Goal: Task Accomplishment & Management: Manage account settings

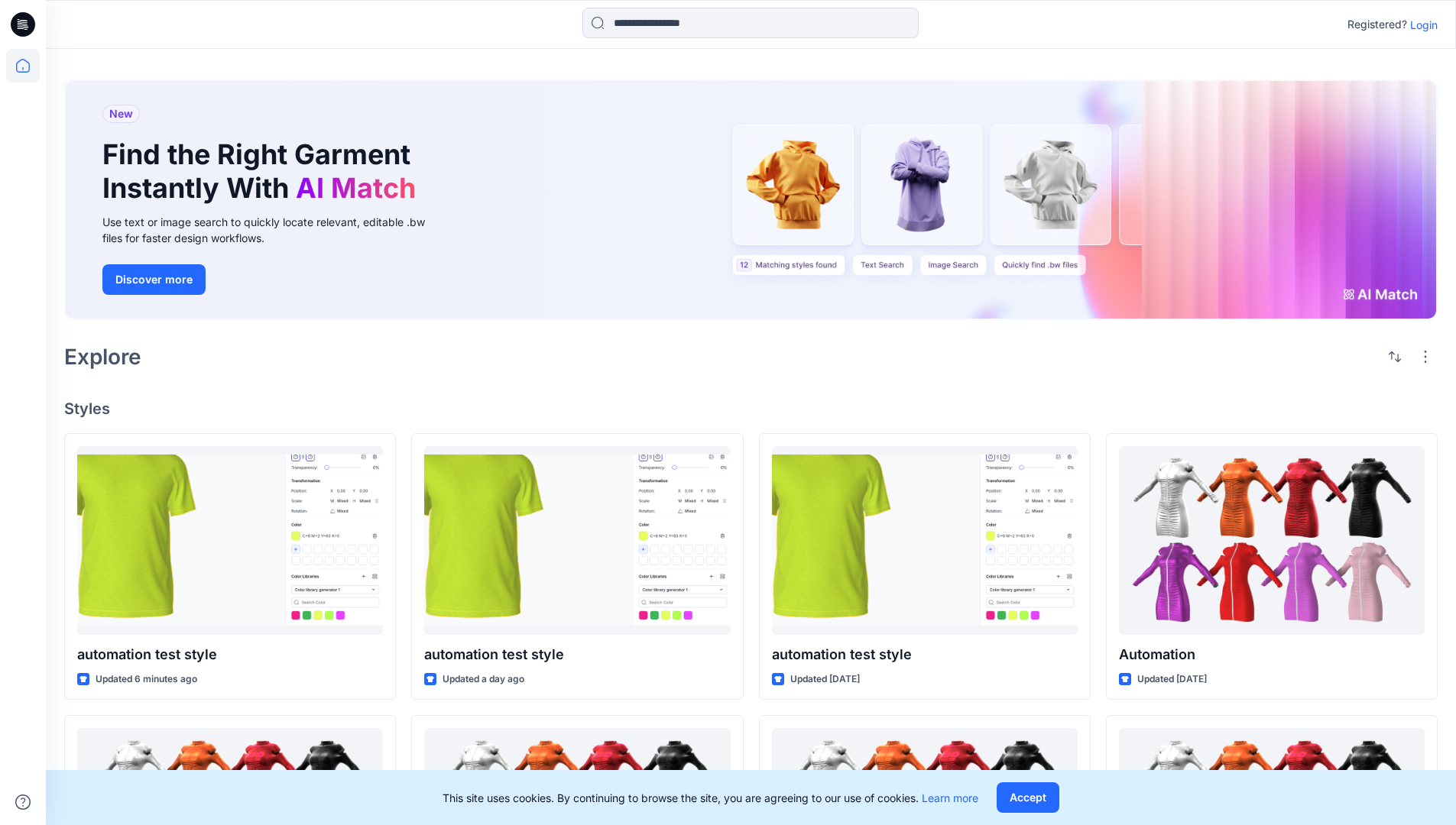
click at [1420, 25] on p "Login" at bounding box center [1424, 25] width 28 height 16
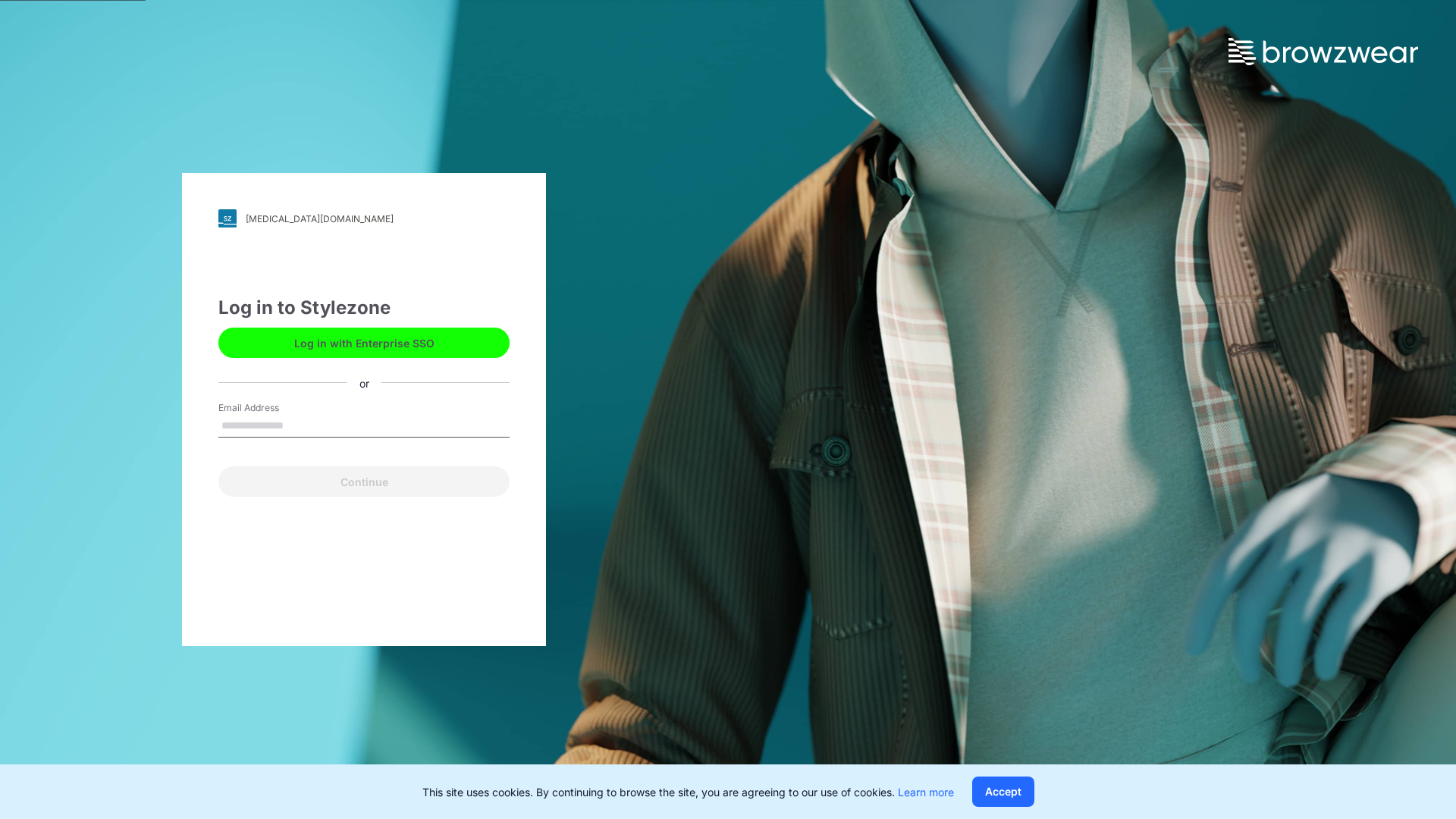
click at [300, 425] on input "Email Address" at bounding box center [364, 426] width 291 height 23
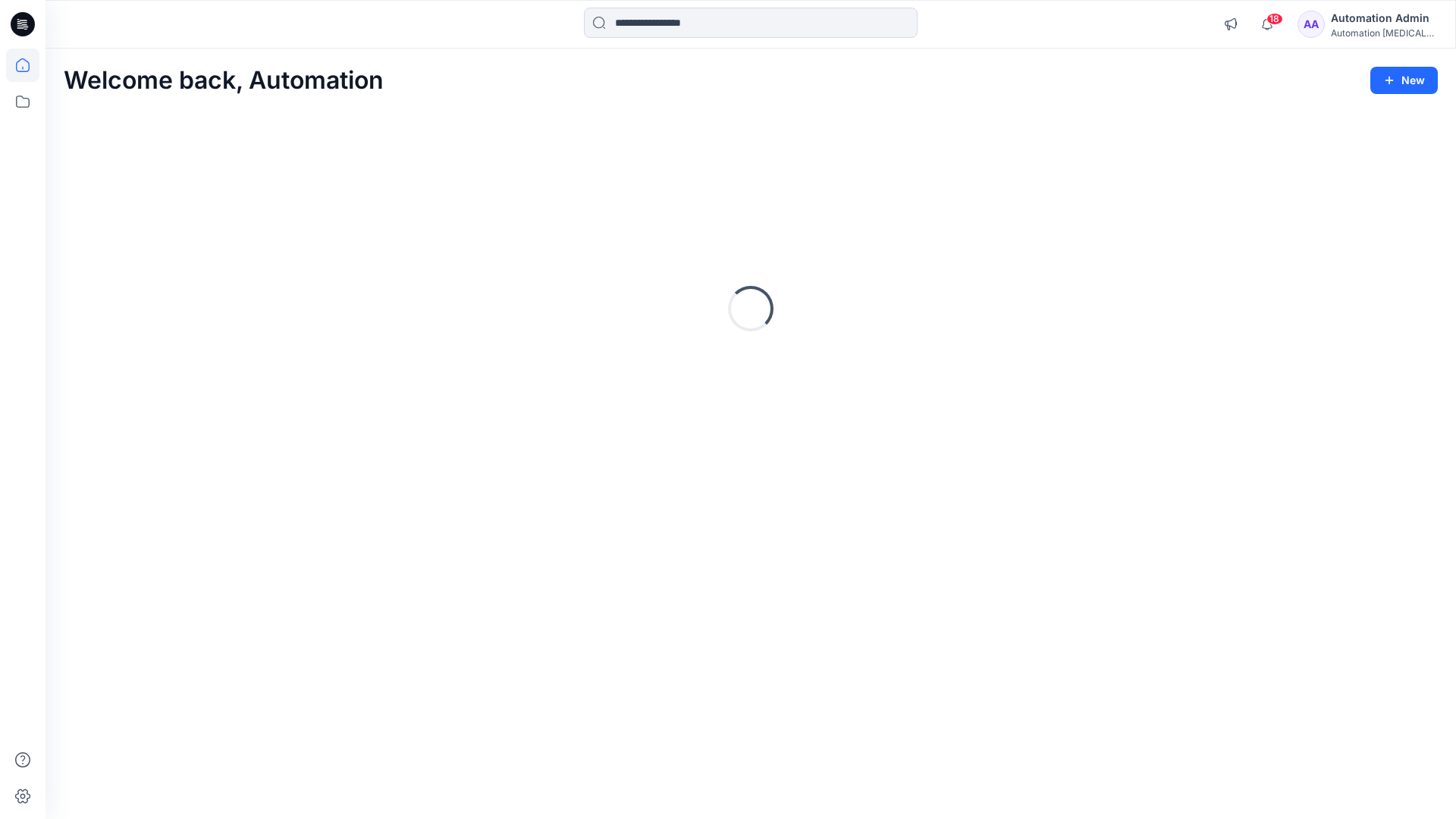
click at [29, 66] on icon at bounding box center [23, 66] width 14 height 14
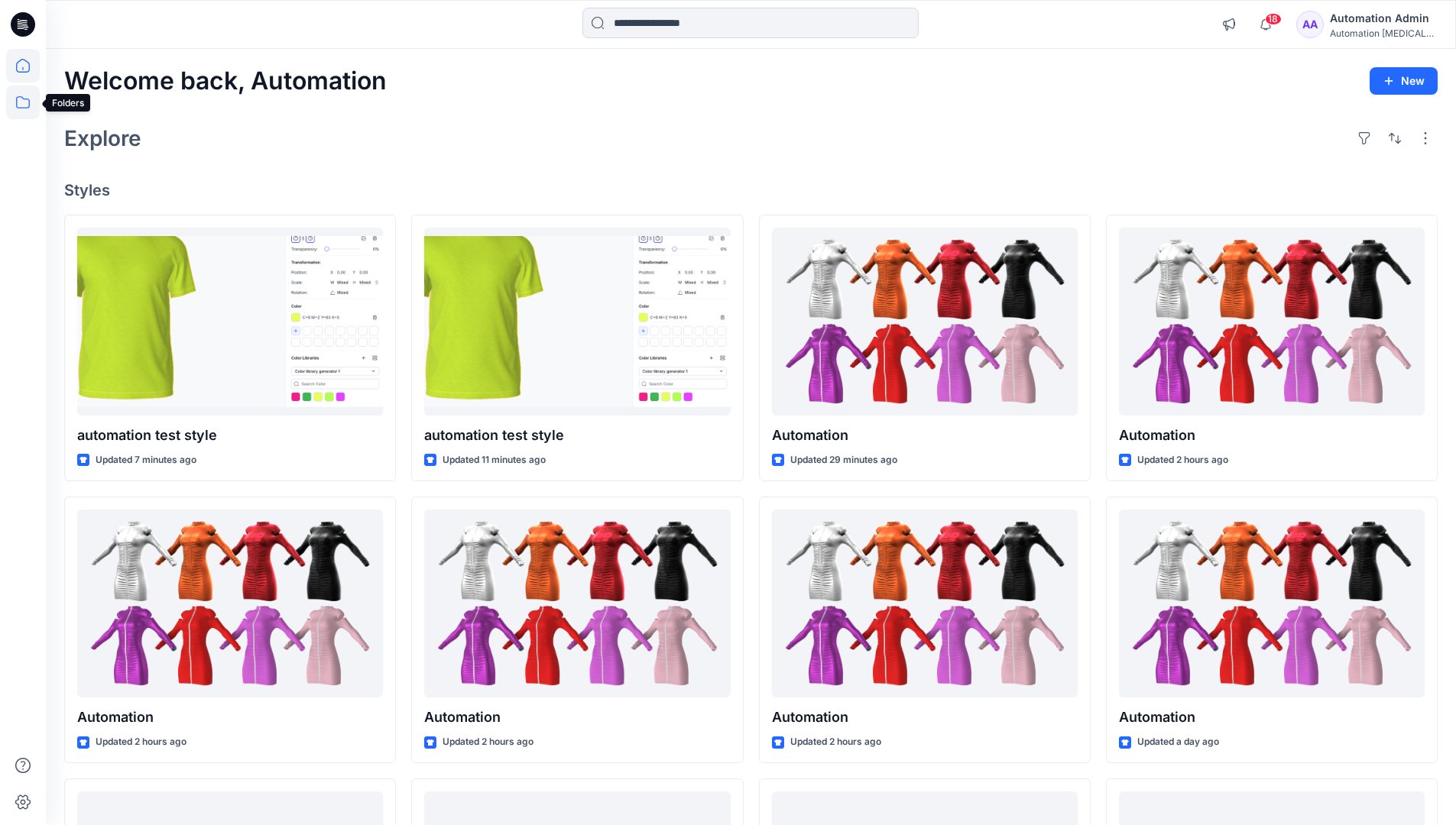
click at [25, 100] on icon at bounding box center [23, 102] width 34 height 34
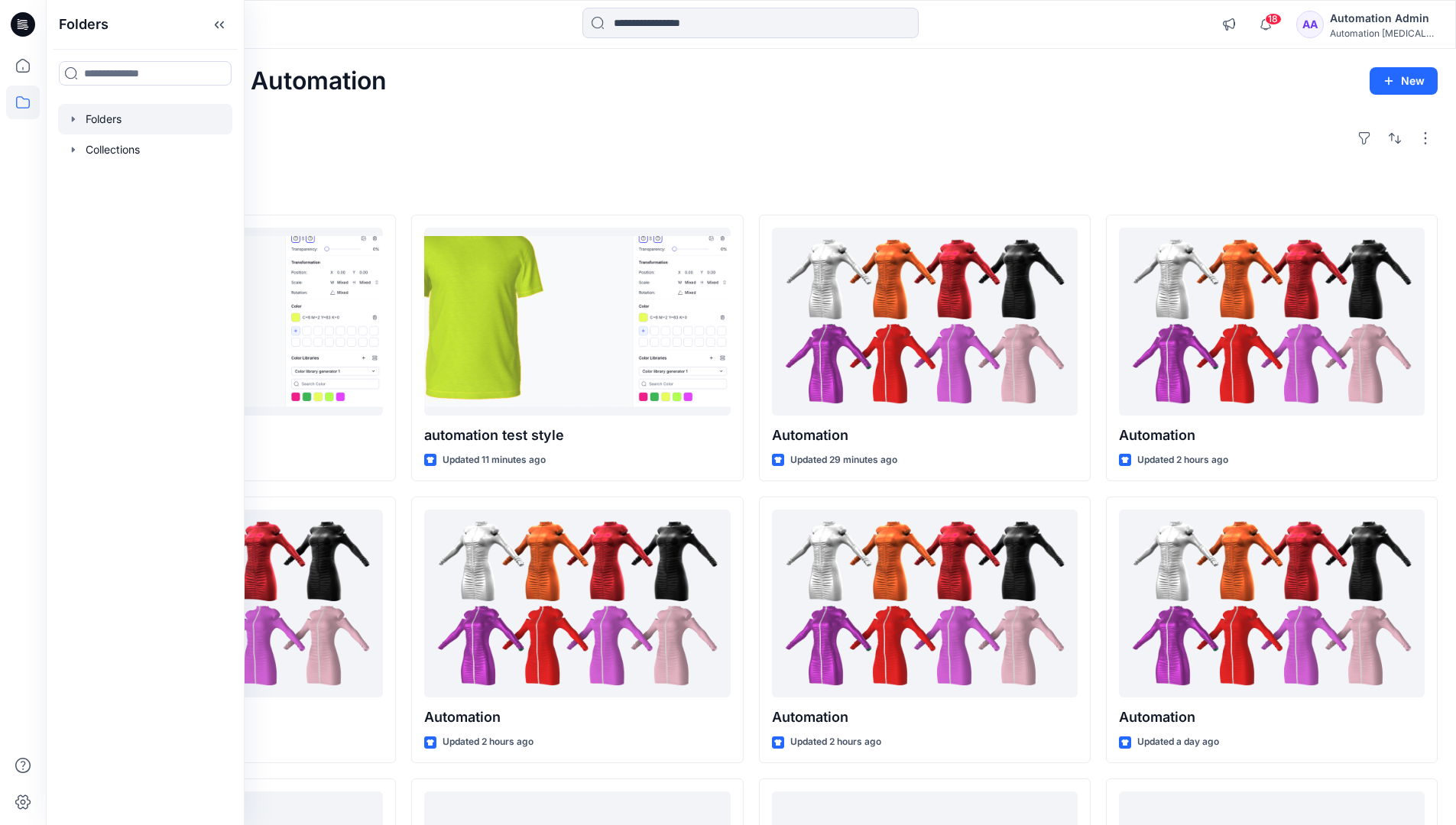
click at [118, 118] on div at bounding box center [145, 119] width 174 height 31
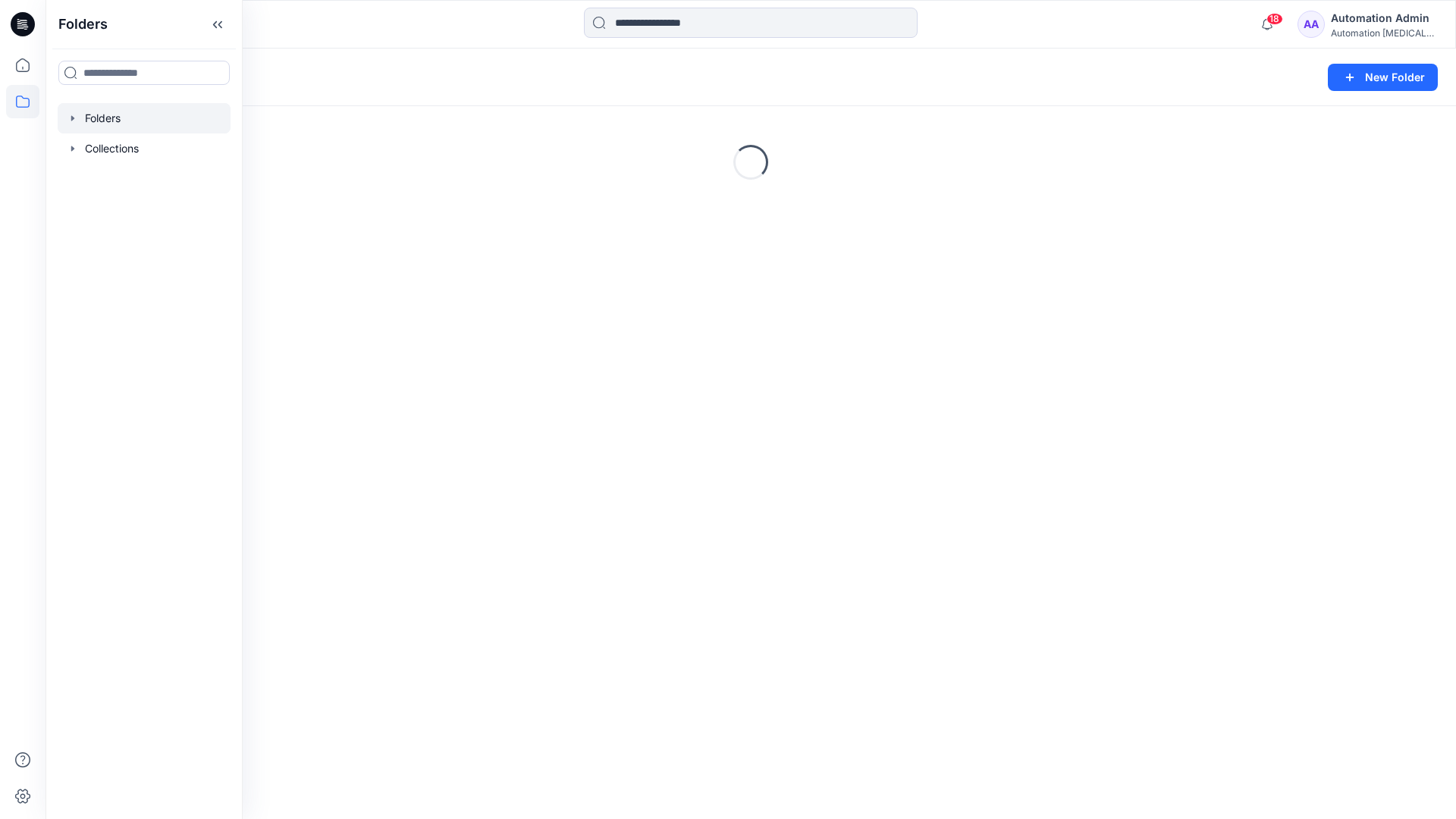
click at [544, 464] on div "Folders New Folder Loading..." at bounding box center [751, 434] width 1410 height 771
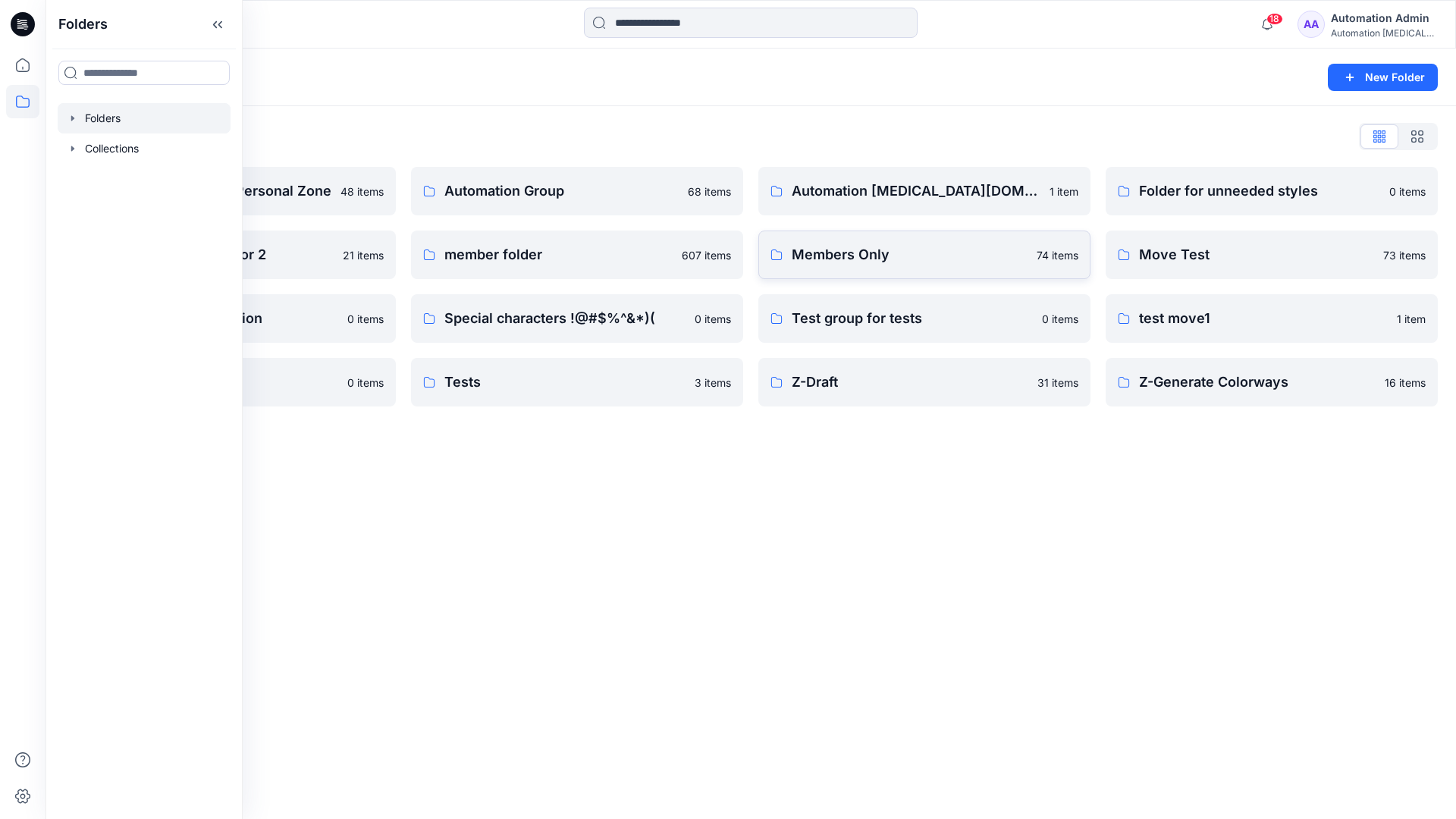
click at [921, 271] on link "Members Only 74 items" at bounding box center [925, 255] width 332 height 49
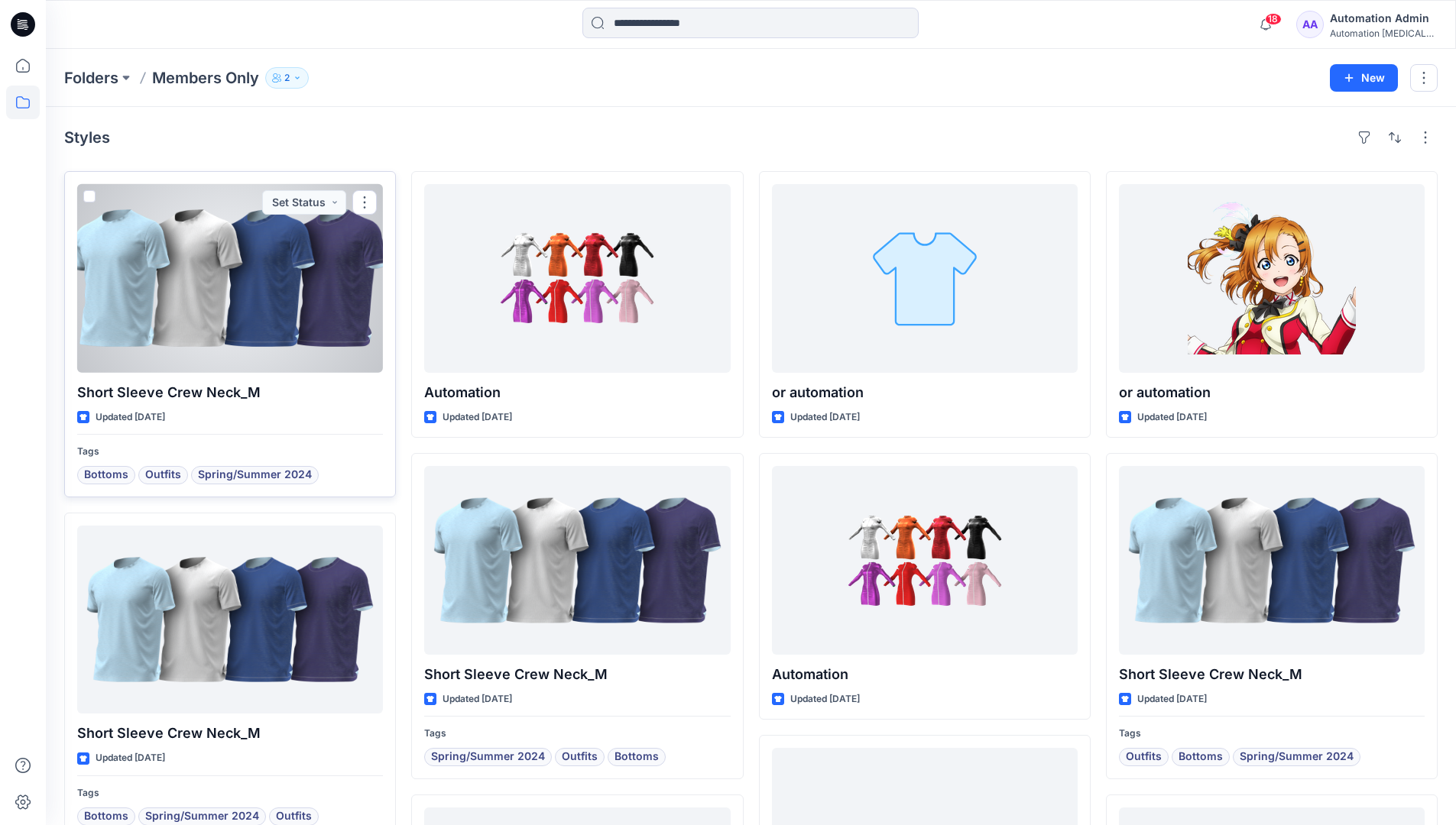
click at [91, 199] on span at bounding box center [89, 197] width 12 height 12
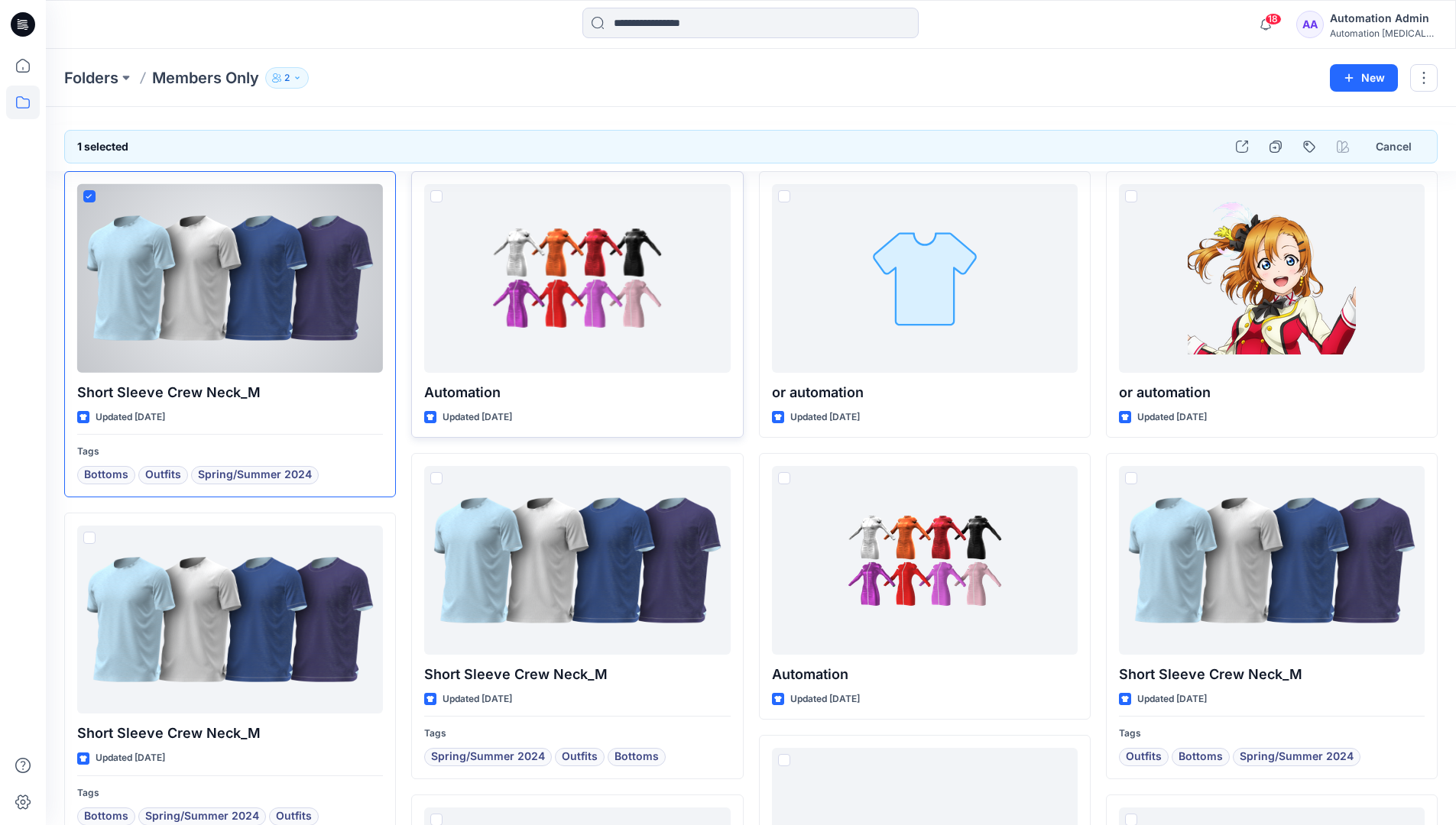
click at [433, 199] on span at bounding box center [436, 197] width 12 height 12
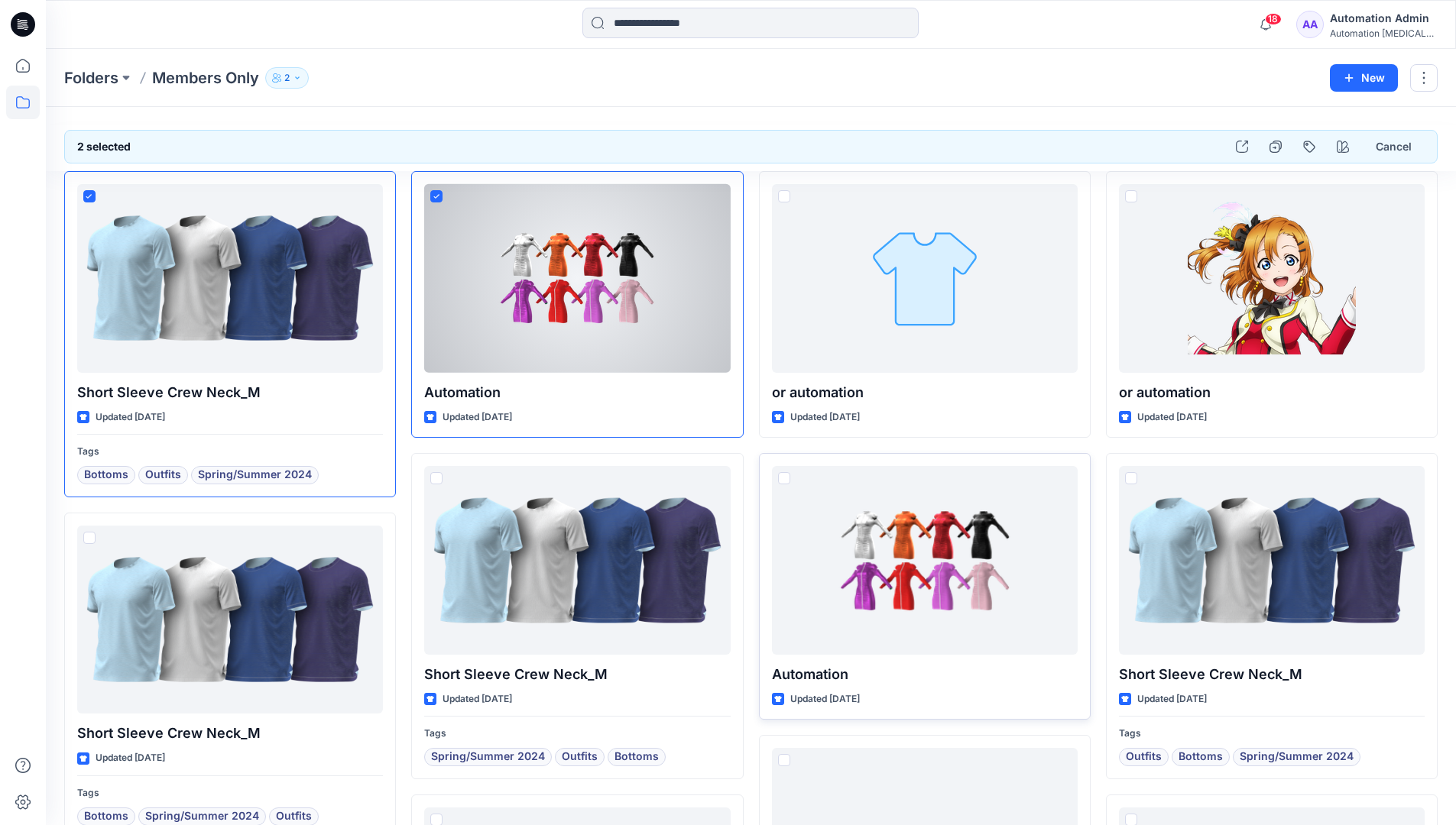
click at [784, 483] on span at bounding box center [784, 479] width 12 height 12
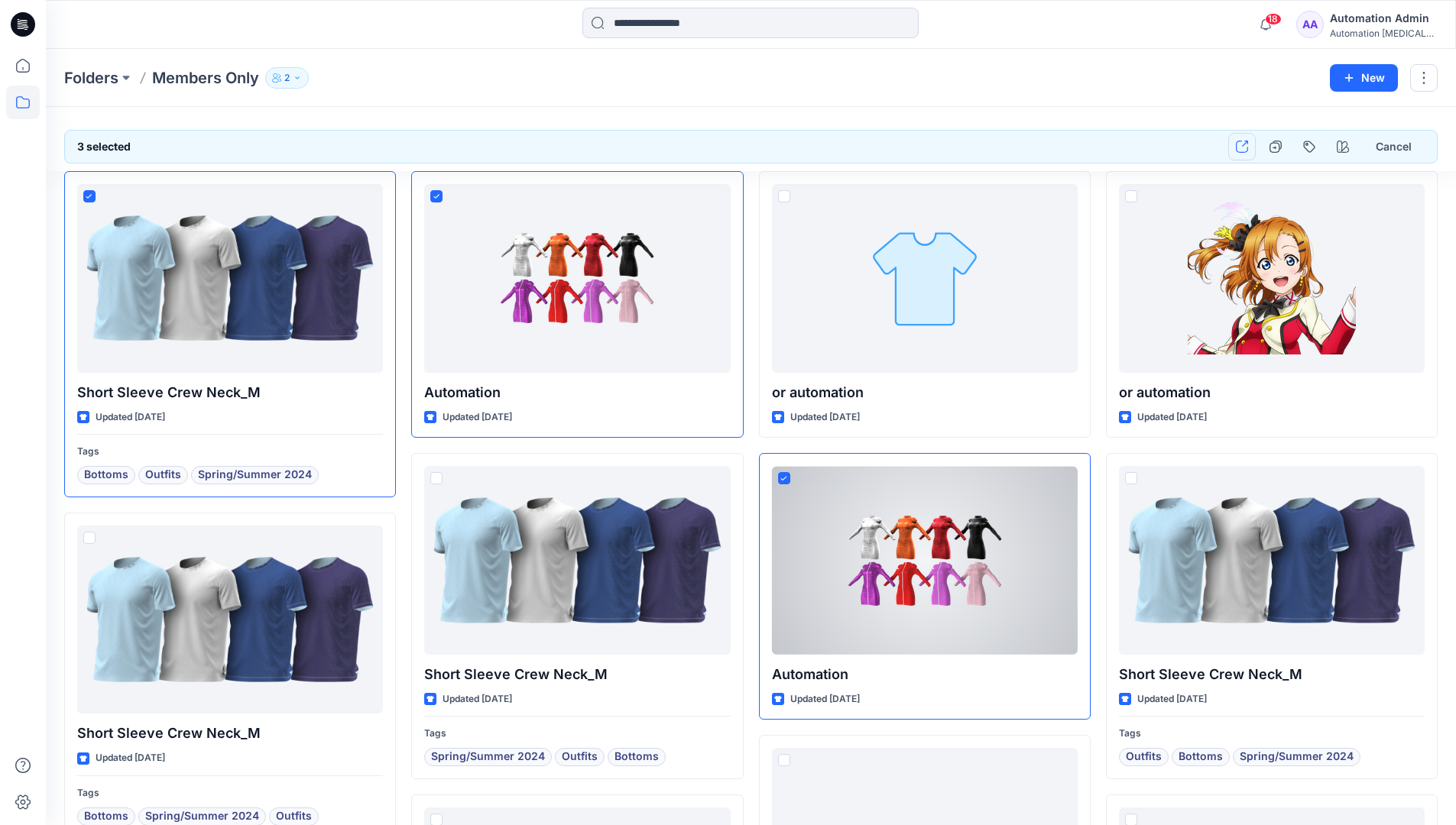
click at [1242, 146] on icon "button" at bounding box center [1242, 147] width 12 height 12
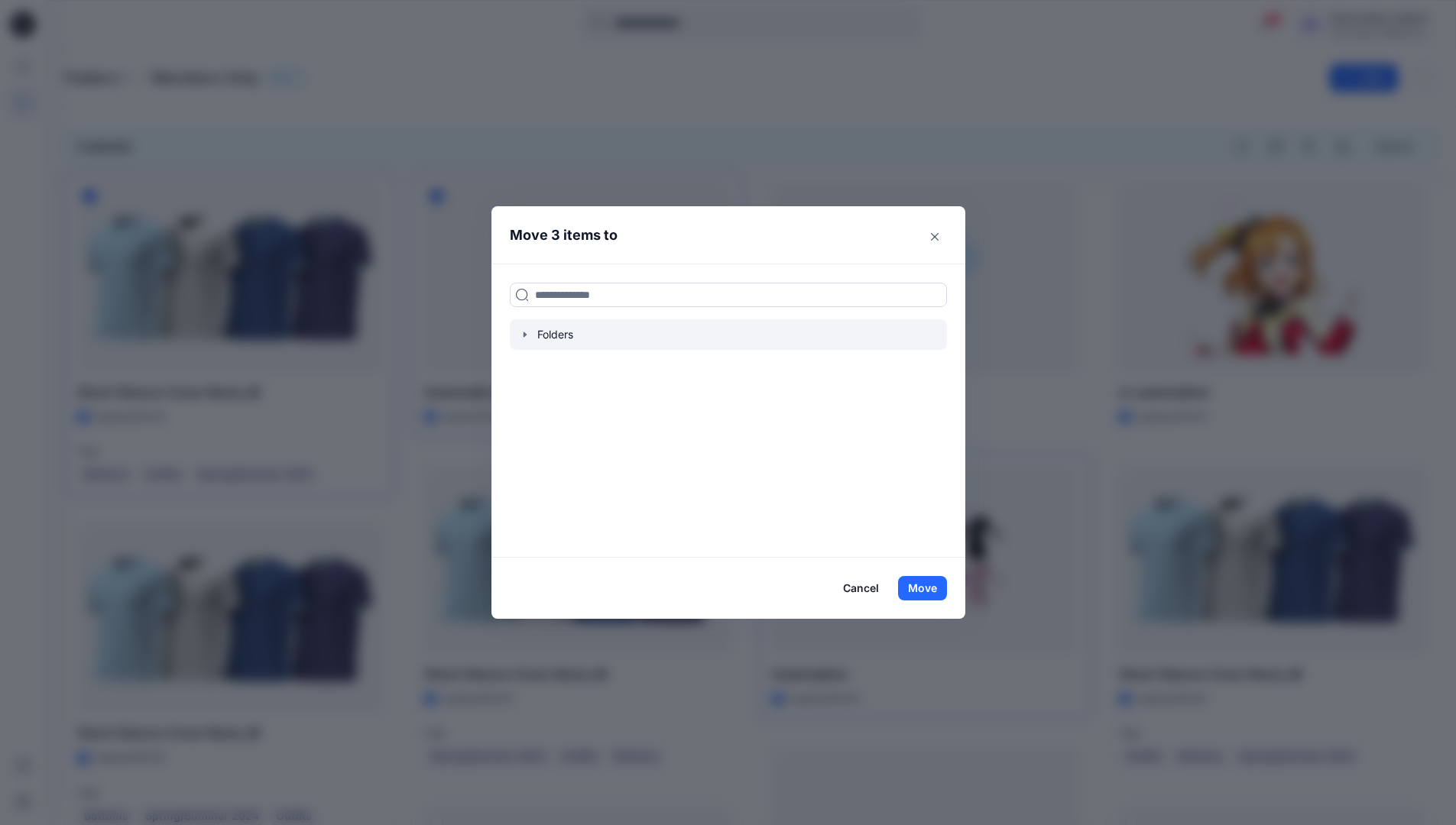
click at [531, 335] on icon "button" at bounding box center [525, 335] width 12 height 12
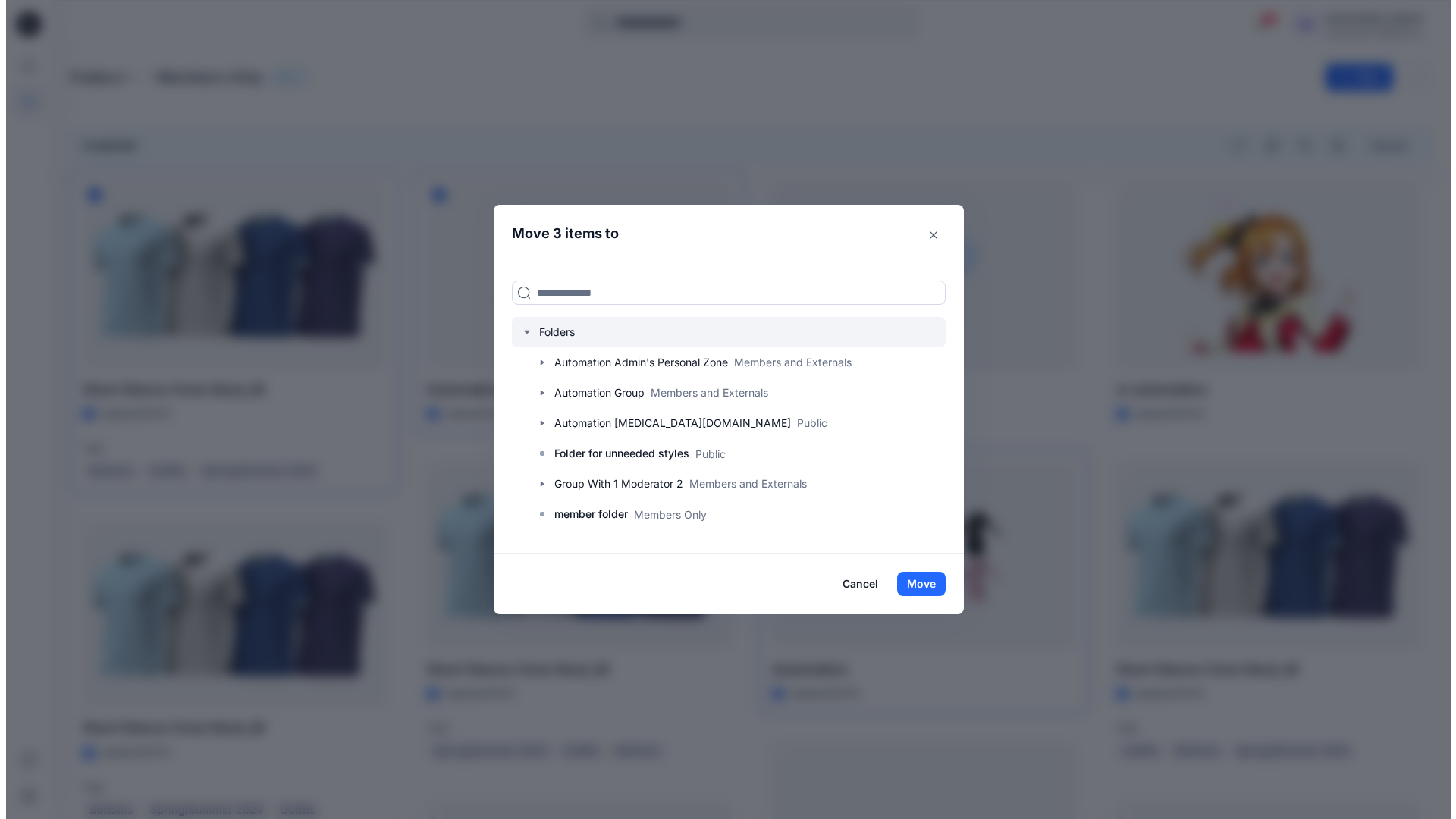
scroll to position [298, 0]
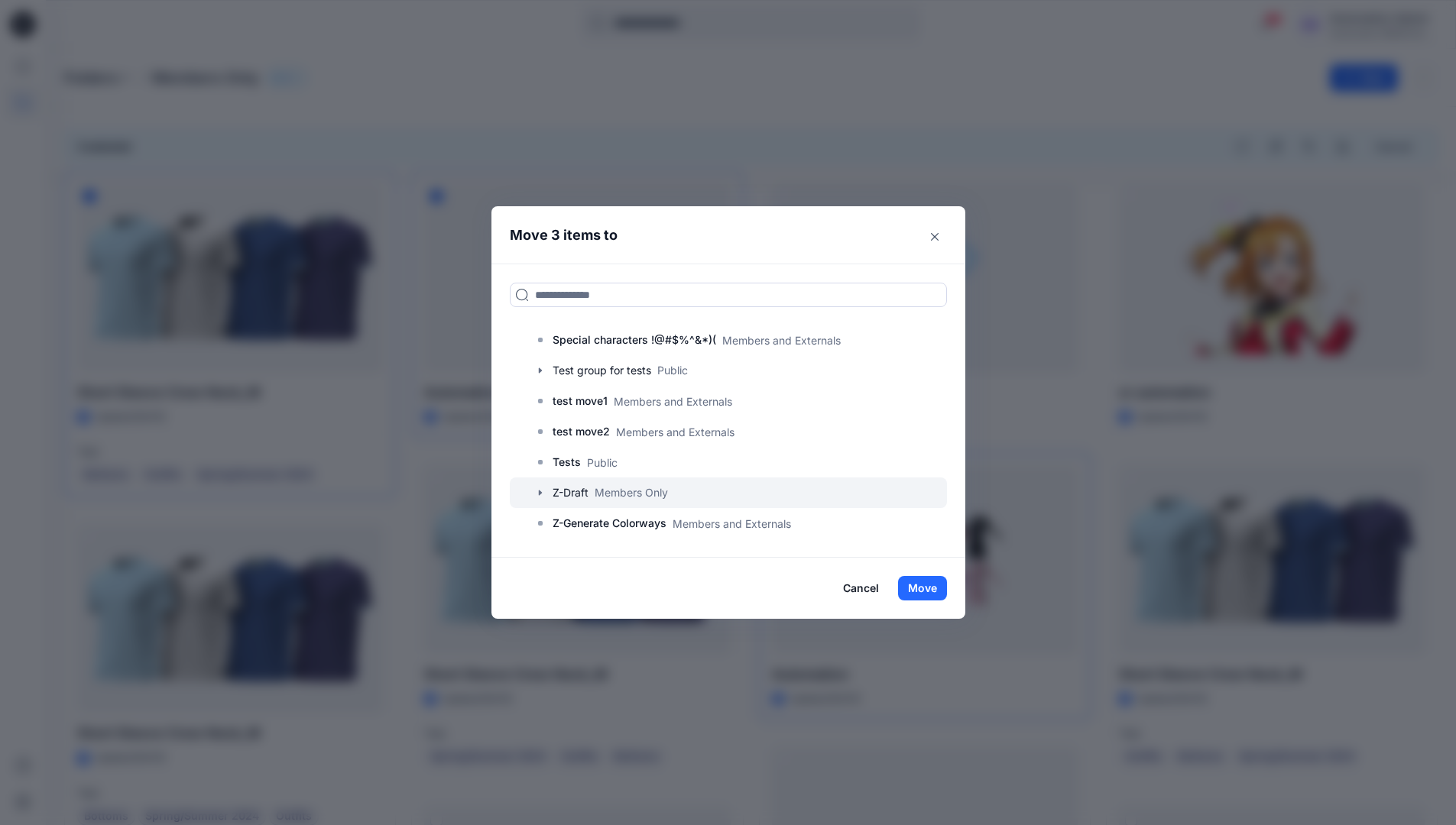
click at [543, 493] on icon "button" at bounding box center [540, 493] width 12 height 12
click at [605, 525] on p "A-Draft" at bounding box center [586, 523] width 37 height 18
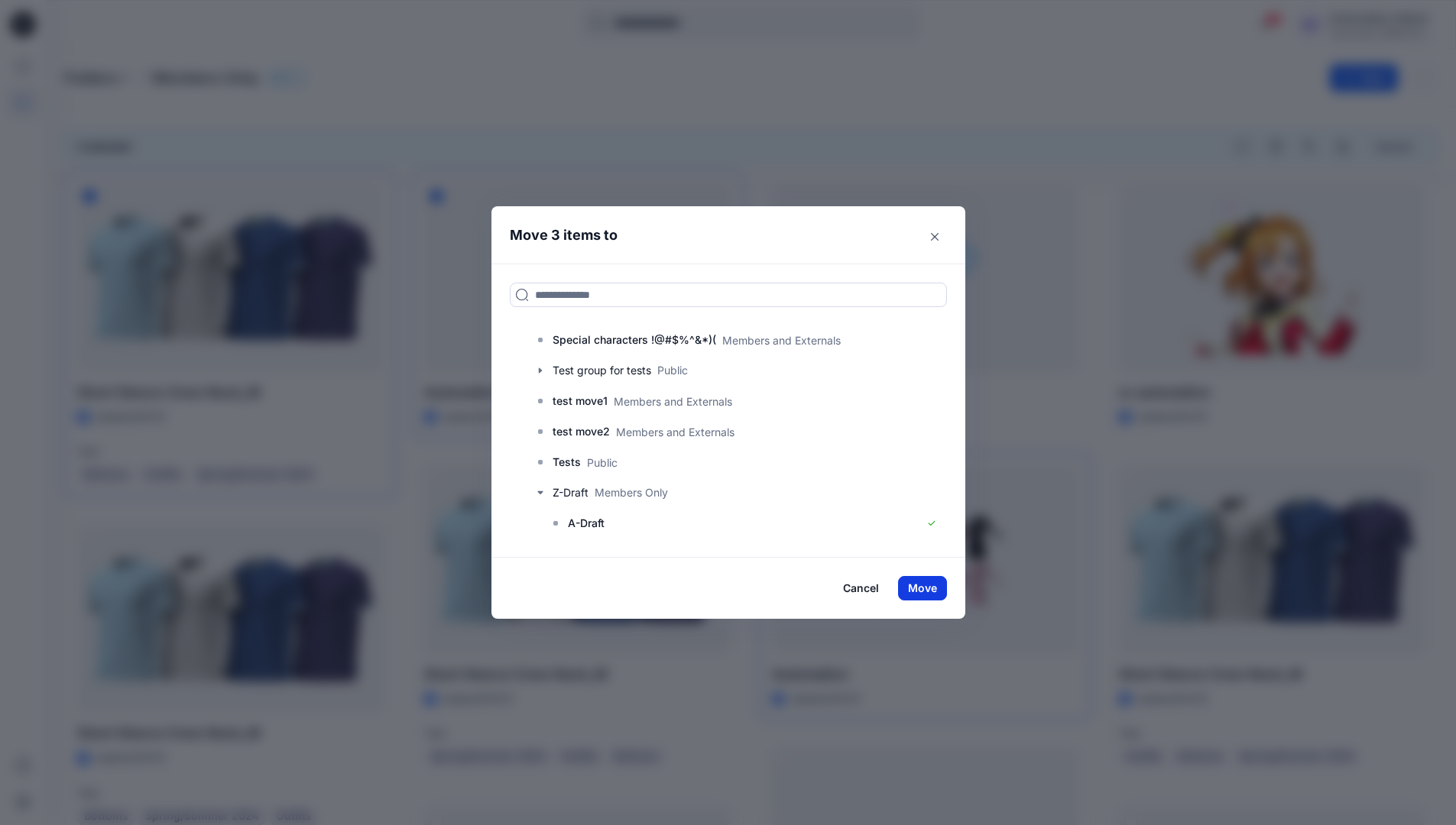
click at [937, 586] on button "Move" at bounding box center [923, 588] width 49 height 25
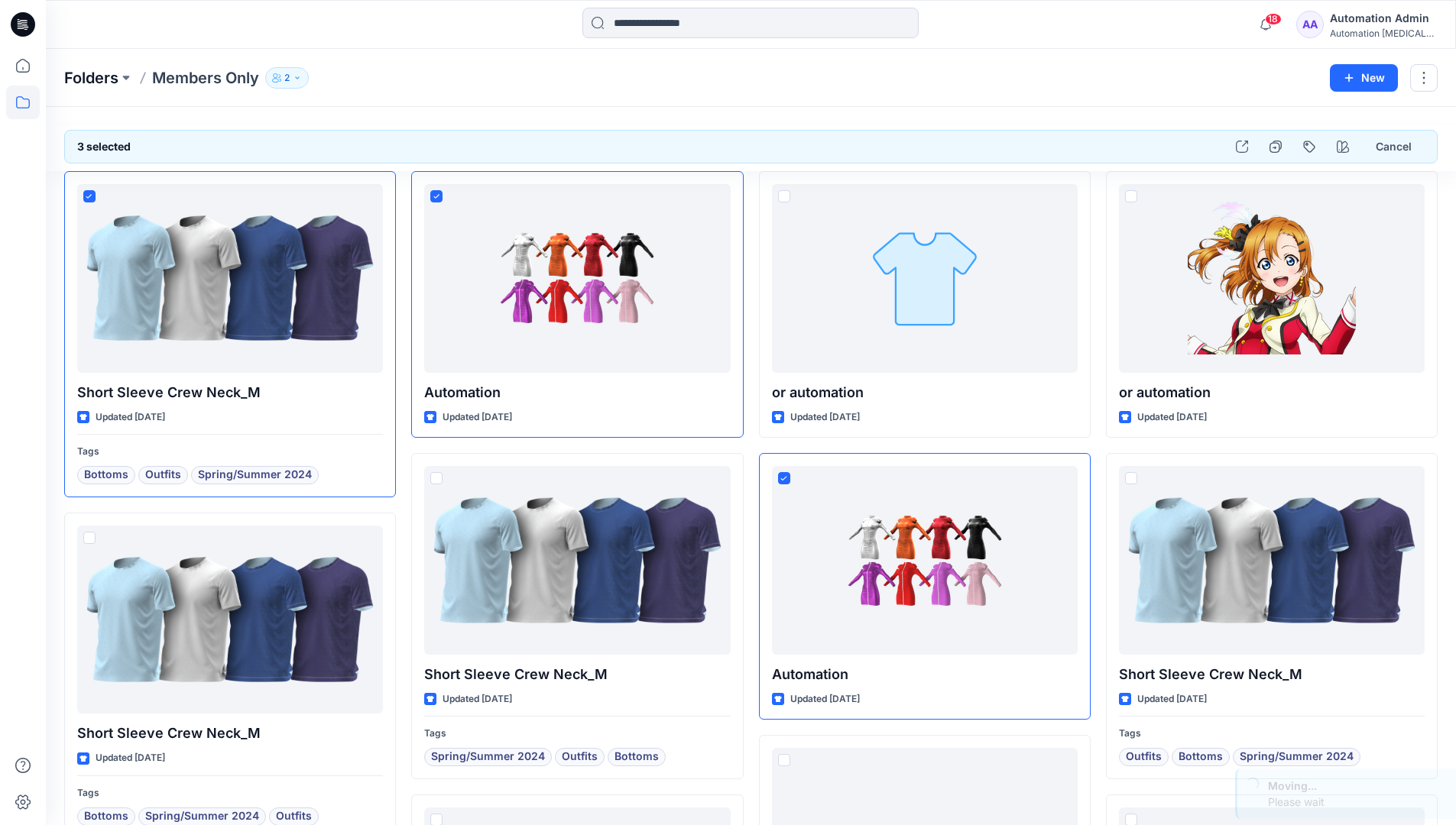
click at [81, 78] on p "Folders" at bounding box center [91, 78] width 55 height 22
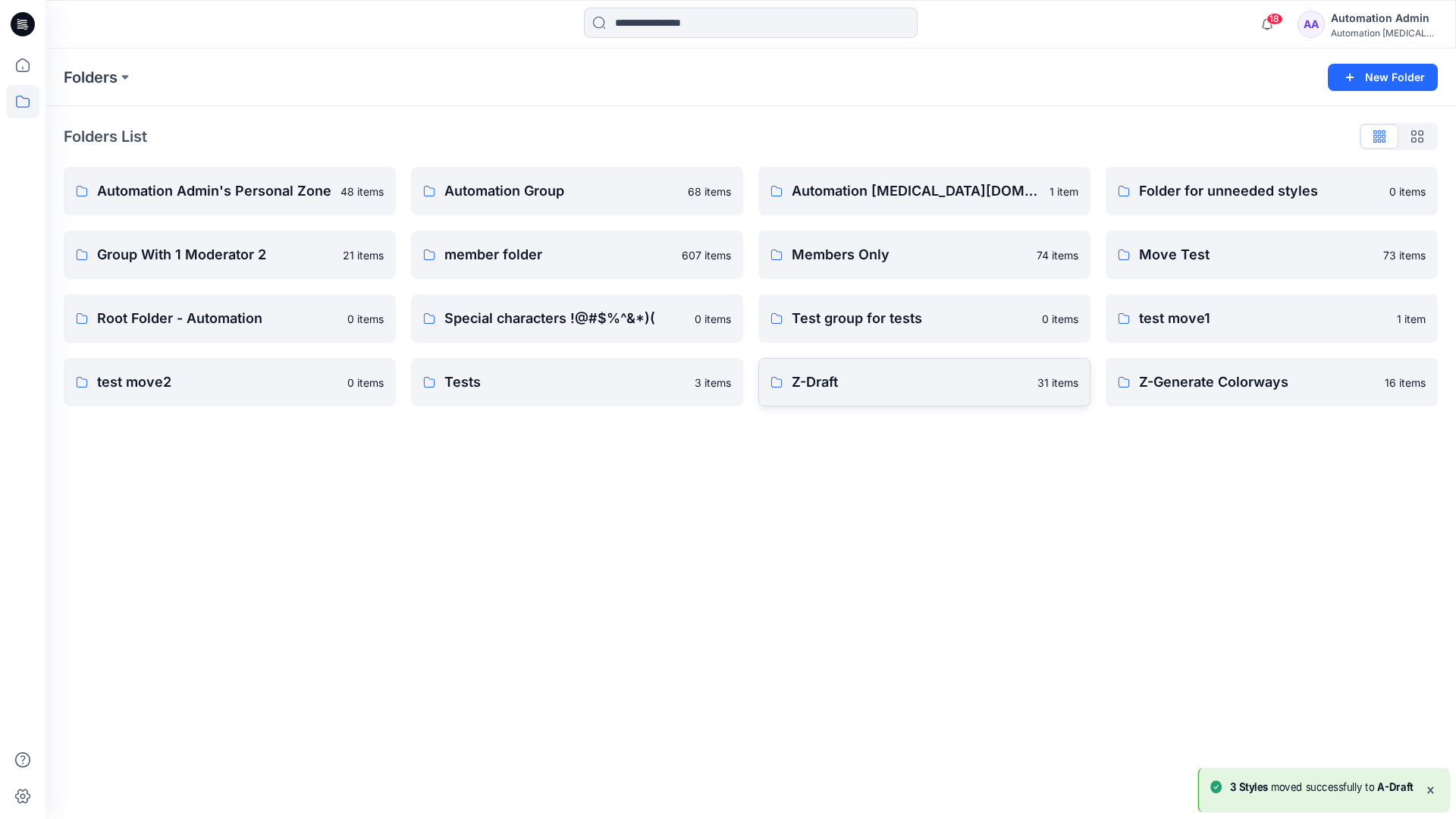
click at [955, 395] on link "Z-Draft 31 items" at bounding box center [925, 382] width 332 height 49
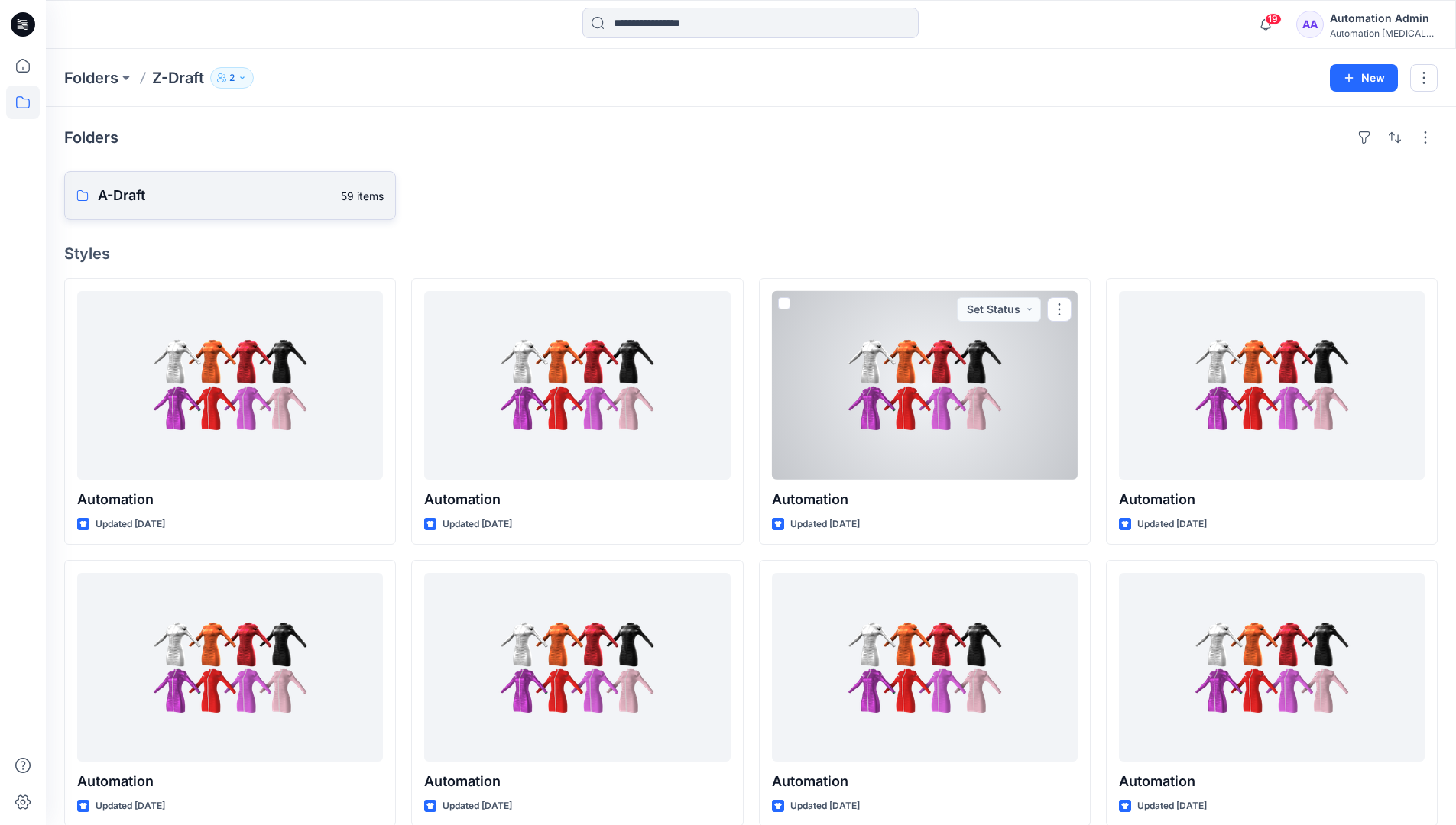
click at [167, 200] on p "A-Draft" at bounding box center [214, 196] width 234 height 22
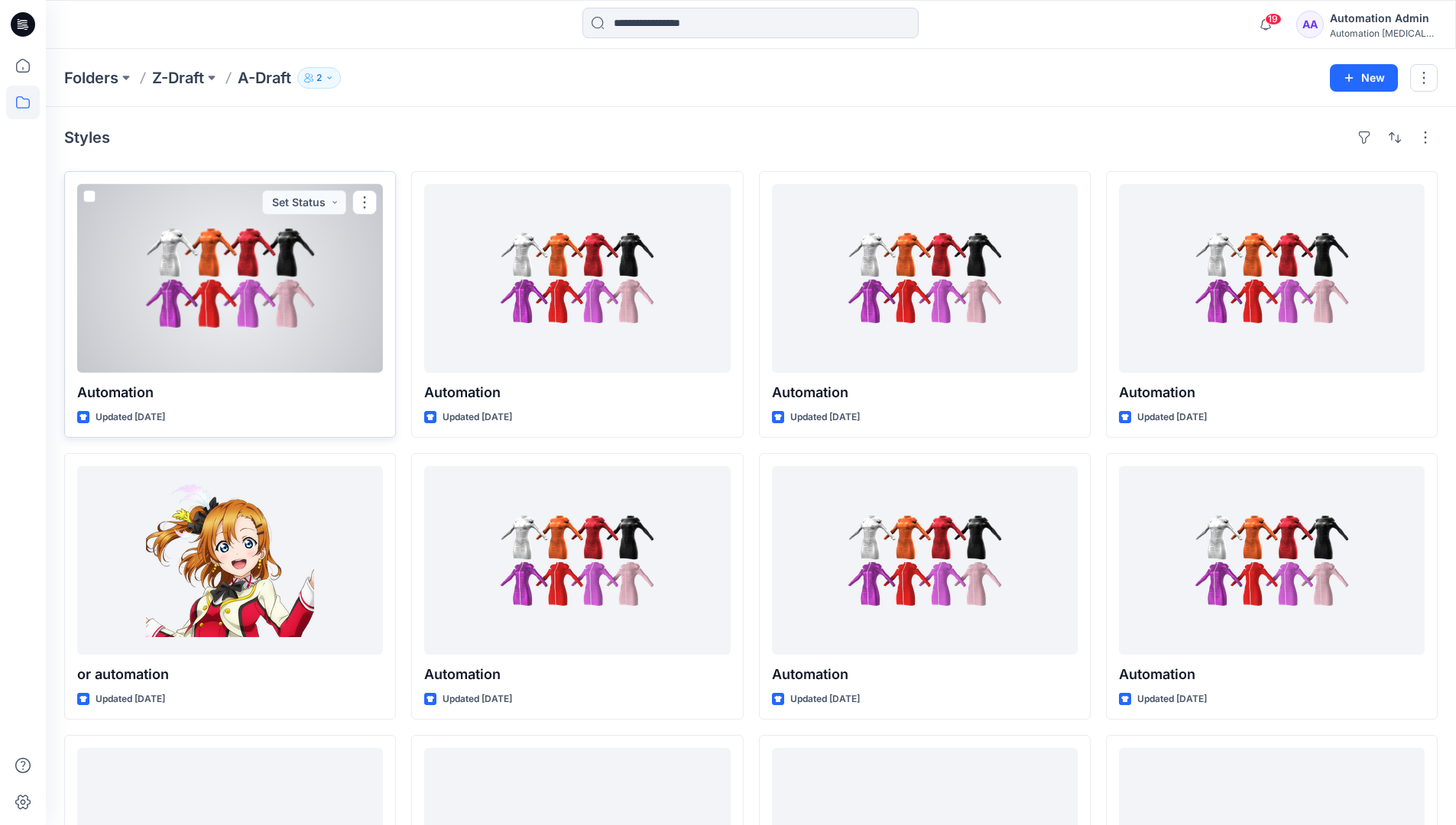
click at [88, 200] on span at bounding box center [89, 197] width 12 height 12
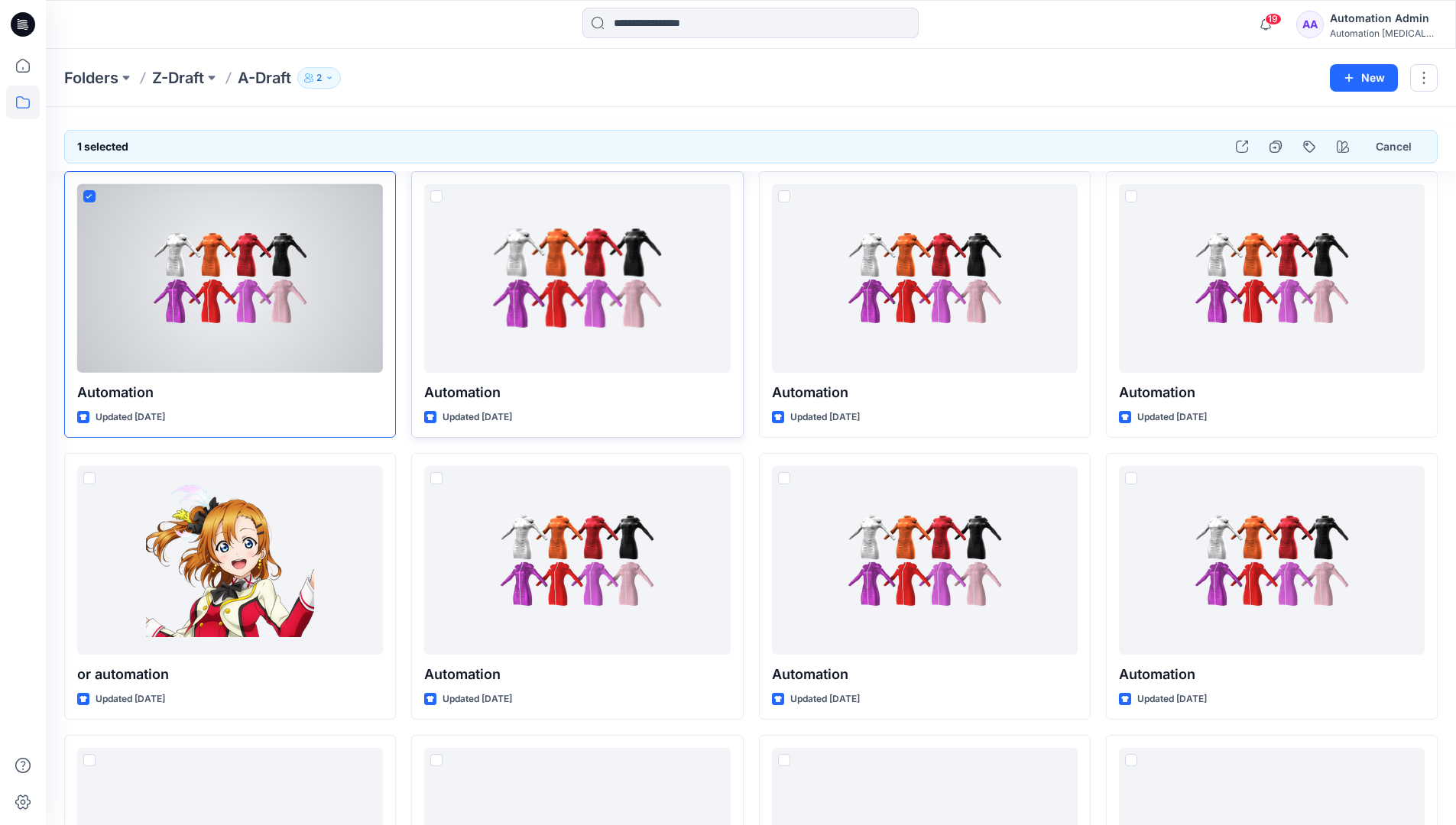
click at [436, 200] on span at bounding box center [436, 197] width 12 height 12
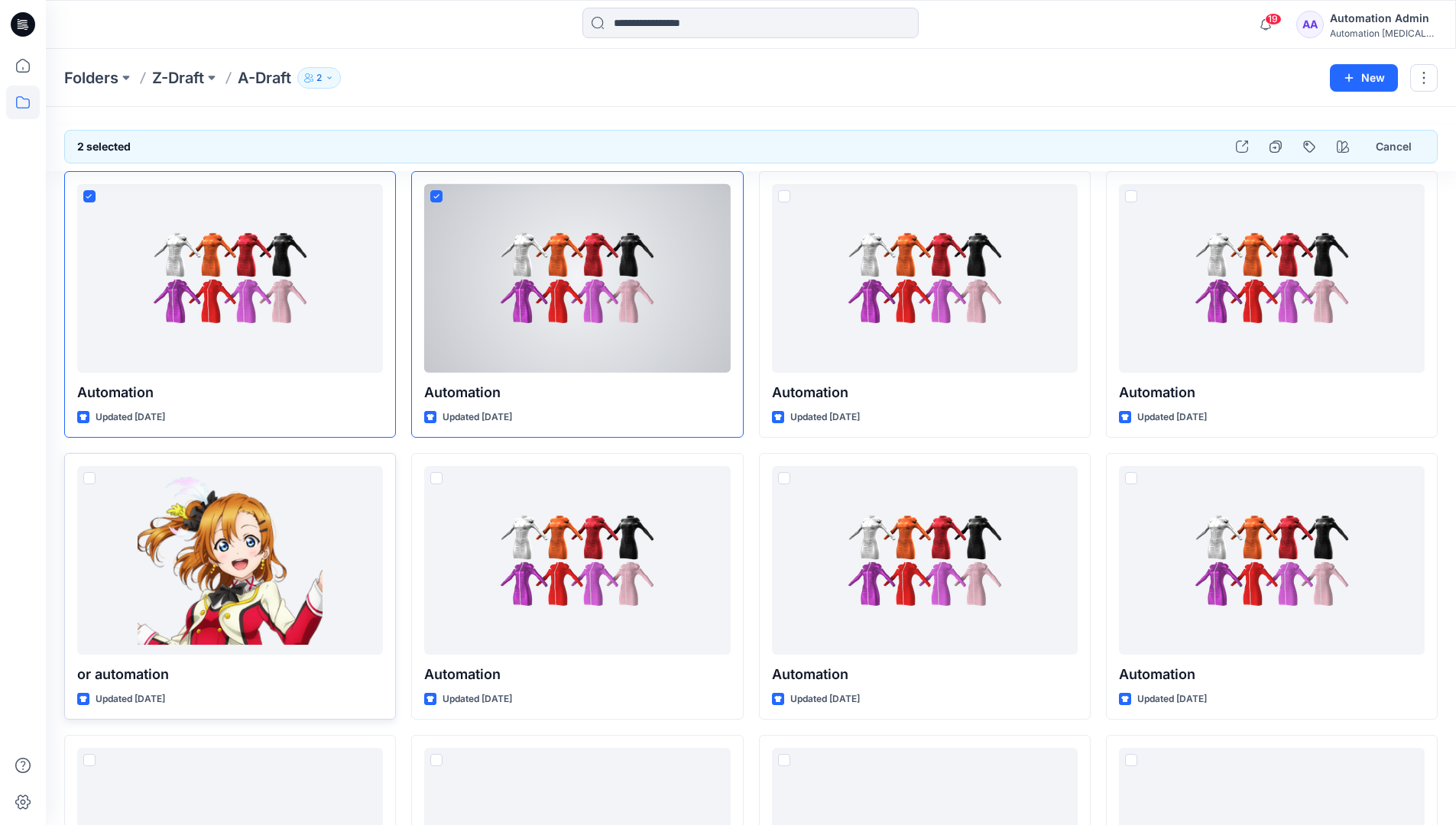
click at [91, 482] on span at bounding box center [89, 479] width 12 height 12
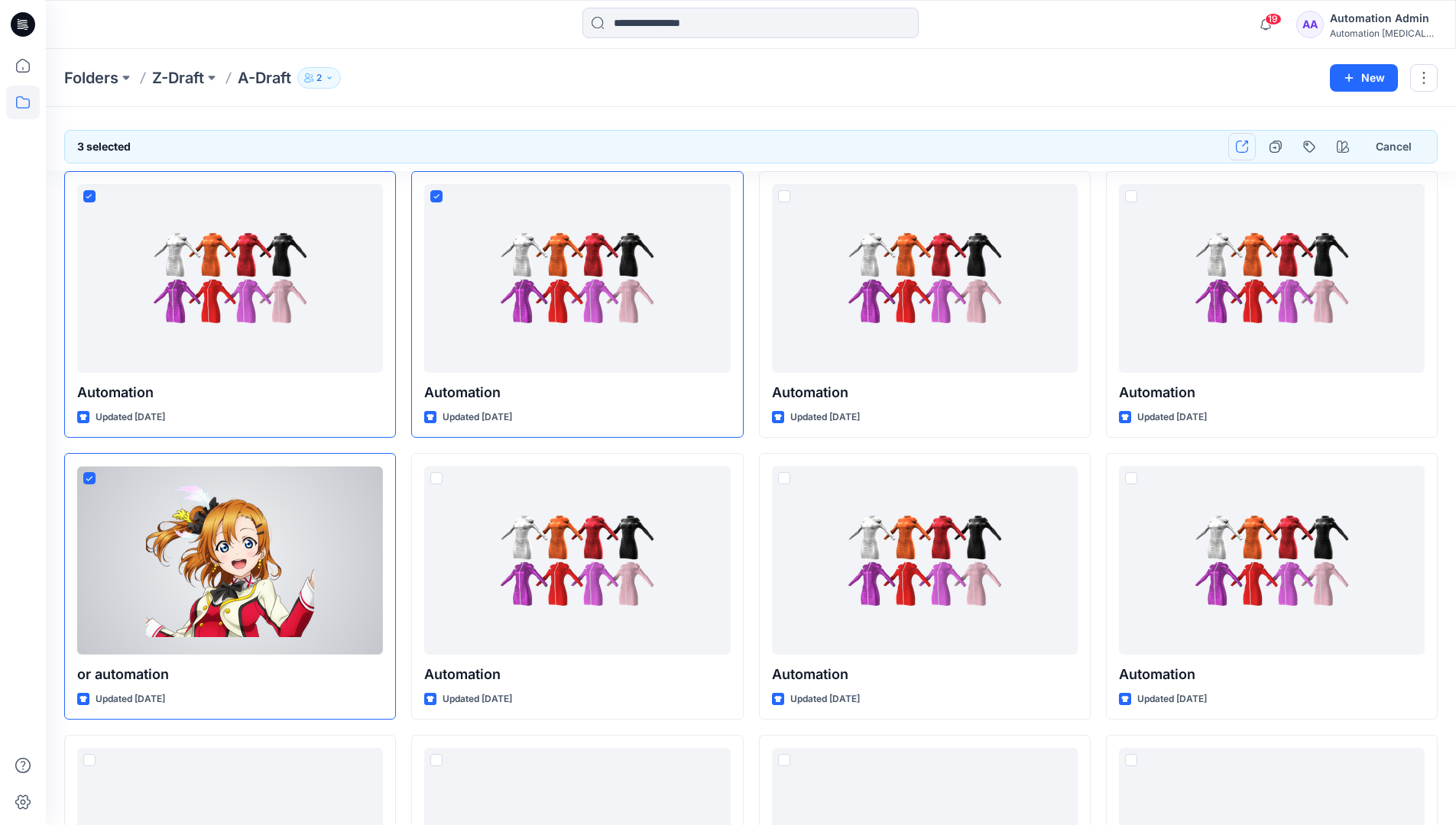
click at [1245, 153] on button "button" at bounding box center [1242, 147] width 28 height 28
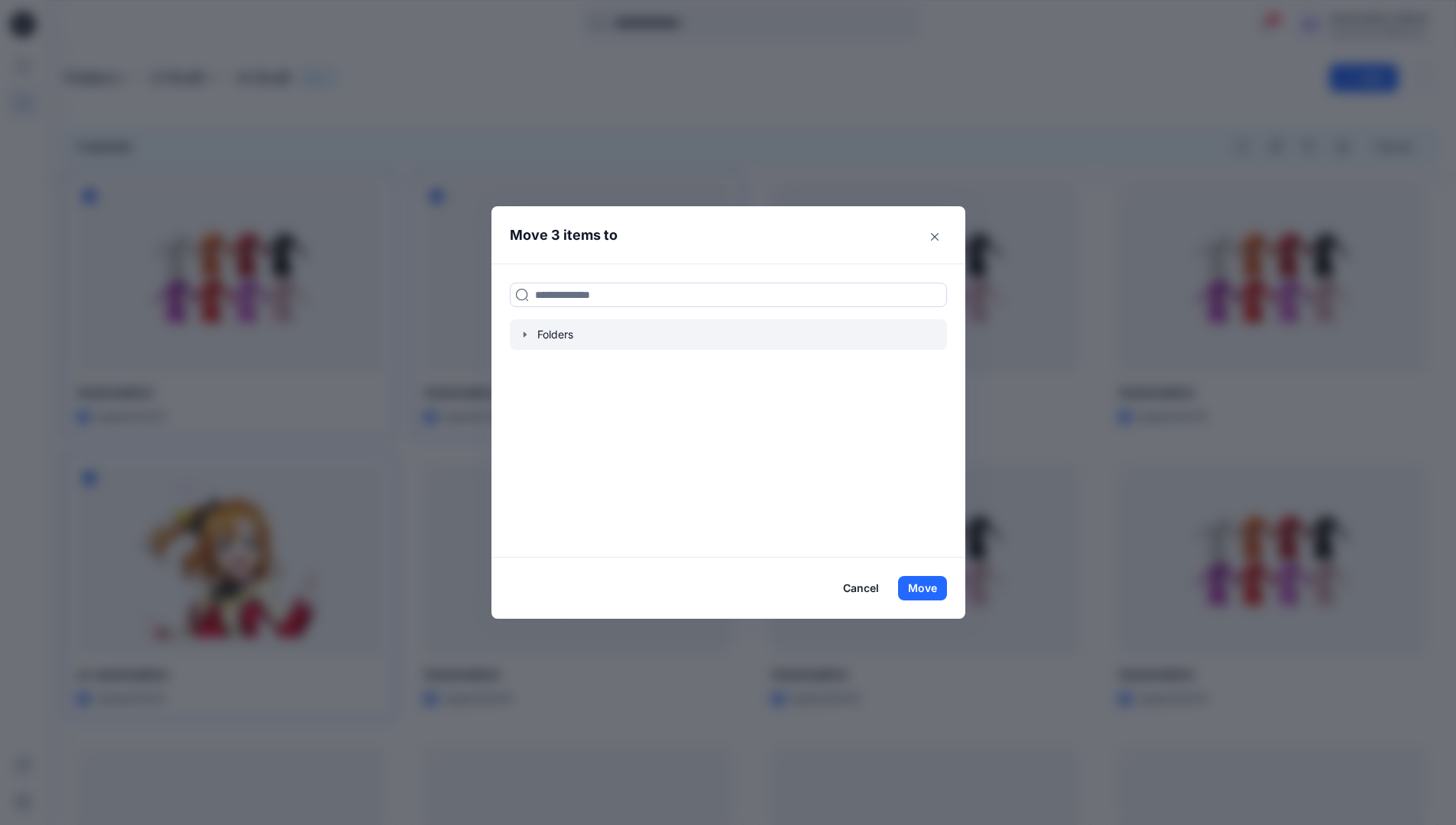
click at [526, 335] on icon "button" at bounding box center [524, 334] width 3 height 5
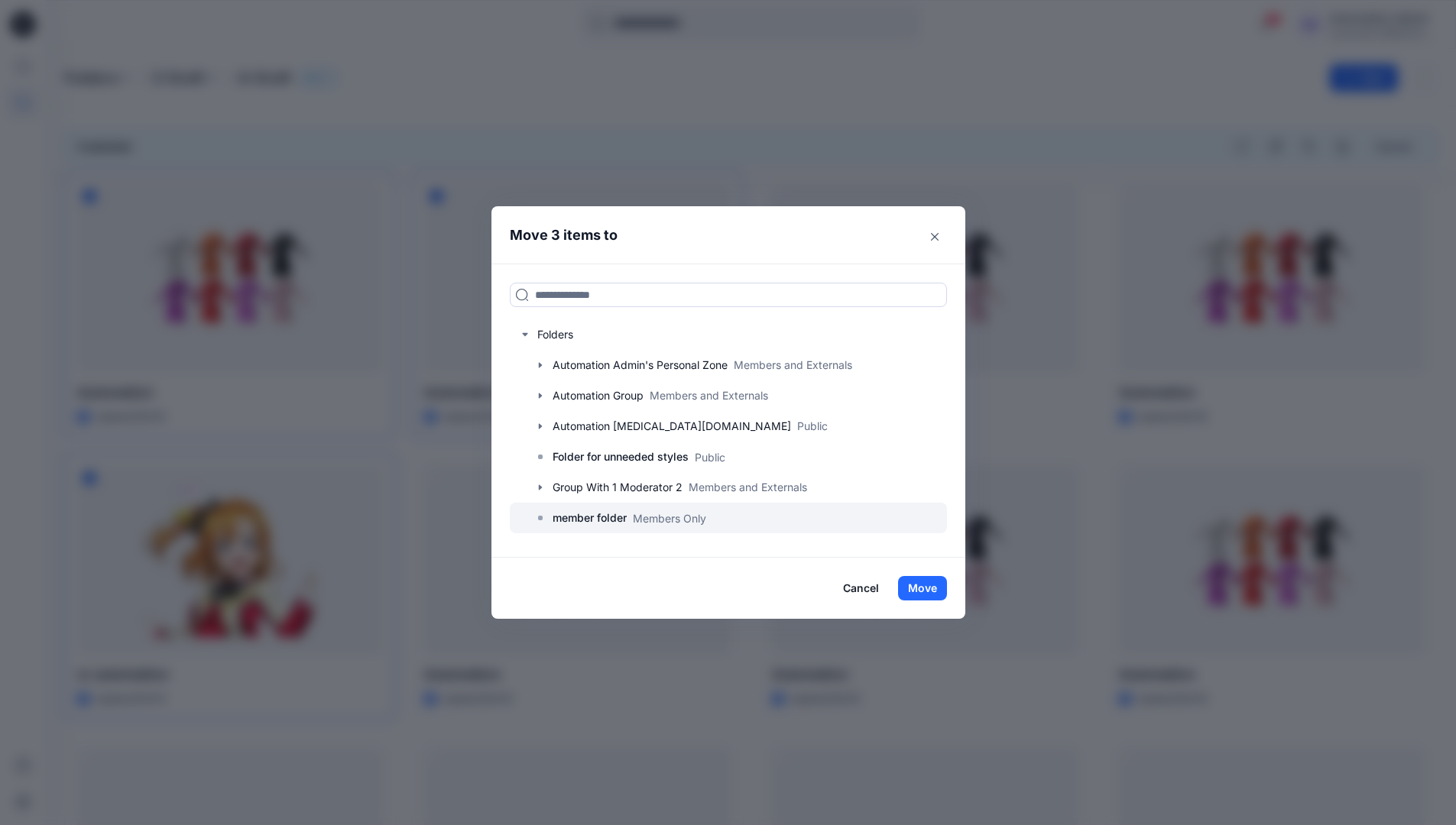
click at [599, 515] on p "member folder" at bounding box center [589, 518] width 74 height 18
click at [929, 589] on button "Move" at bounding box center [923, 588] width 49 height 25
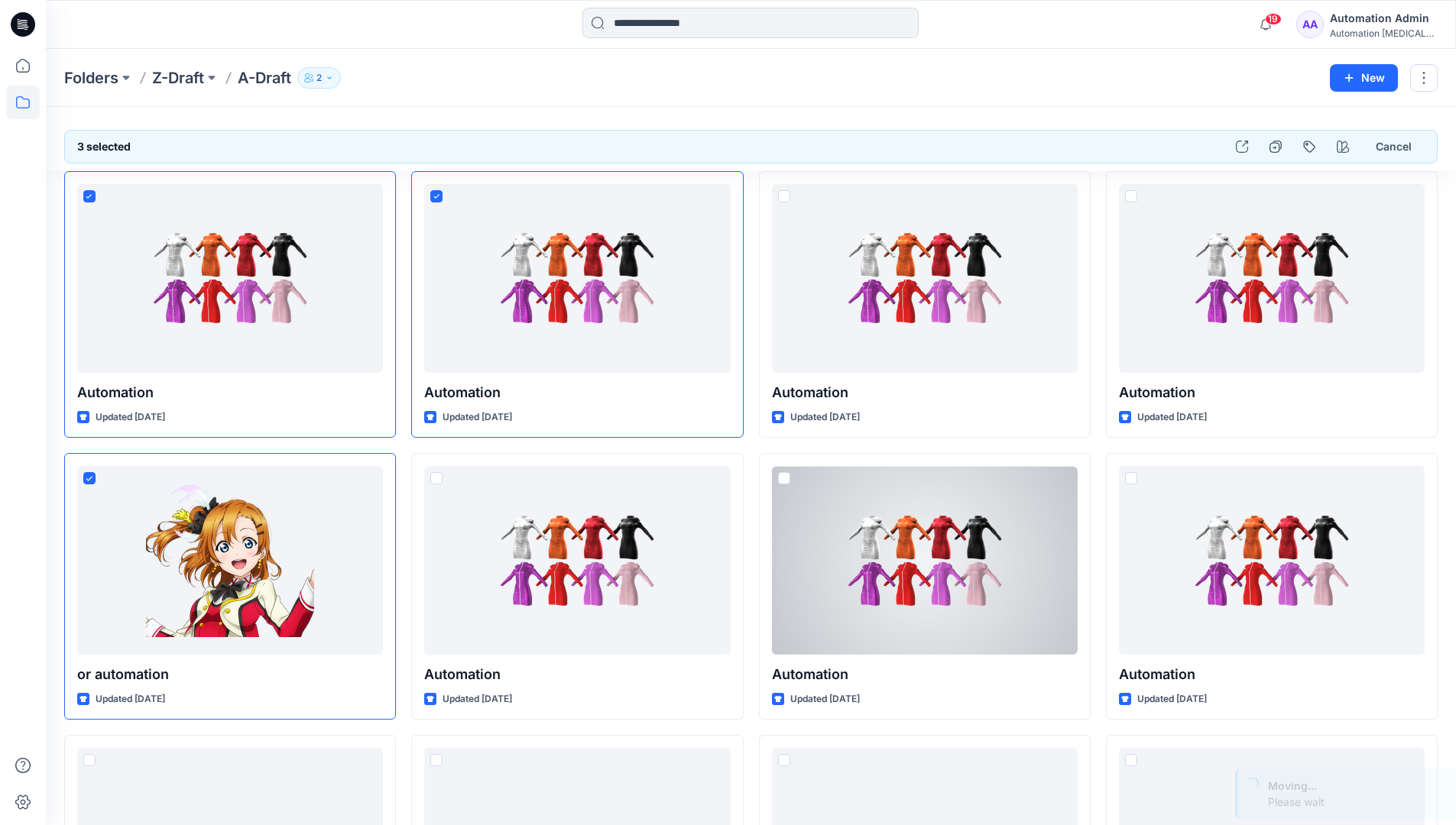
click at [1358, 27] on div "Automation Admin" at bounding box center [1383, 18] width 107 height 18
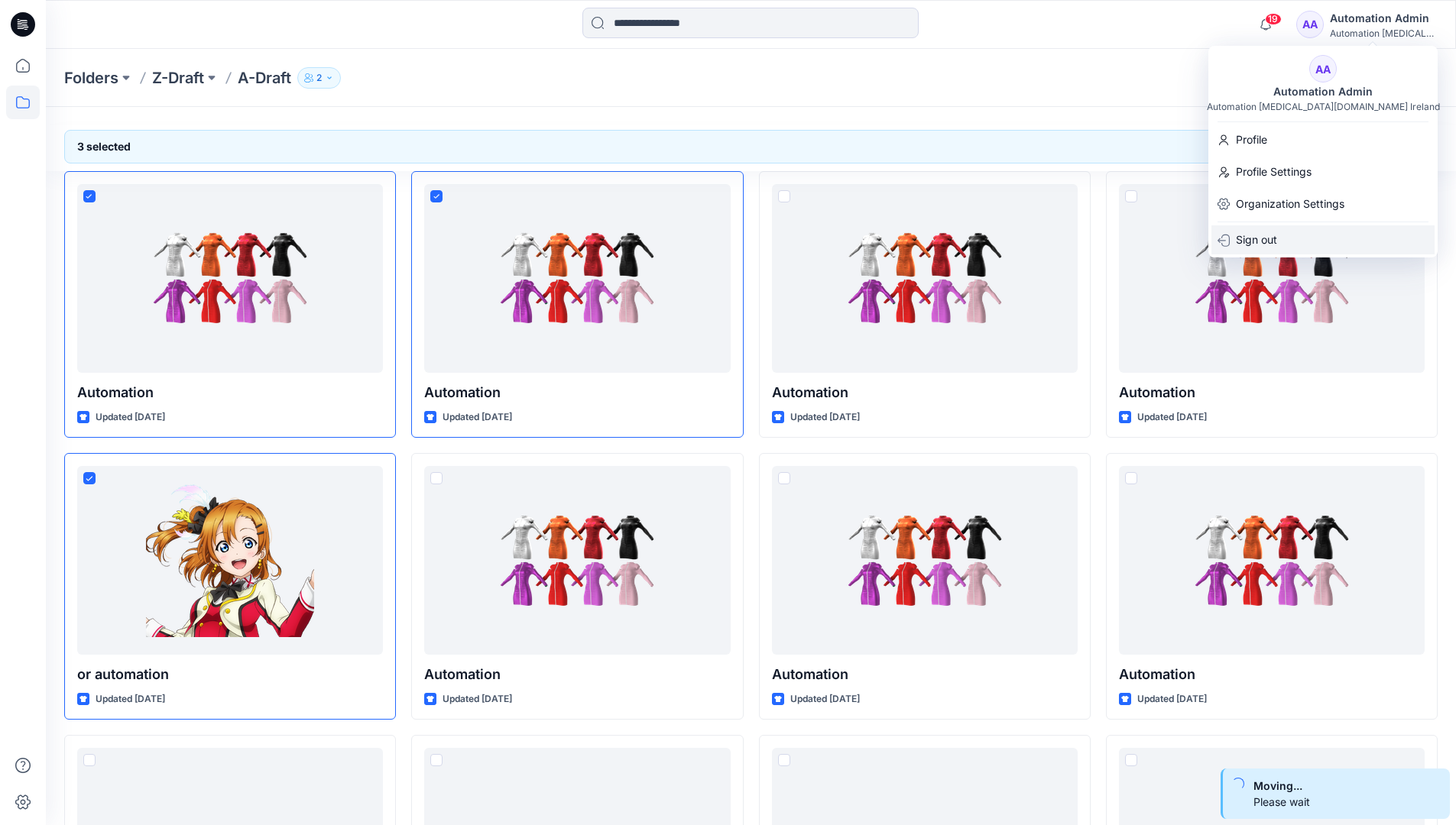
click at [1280, 231] on div "Sign out" at bounding box center [1323, 240] width 223 height 29
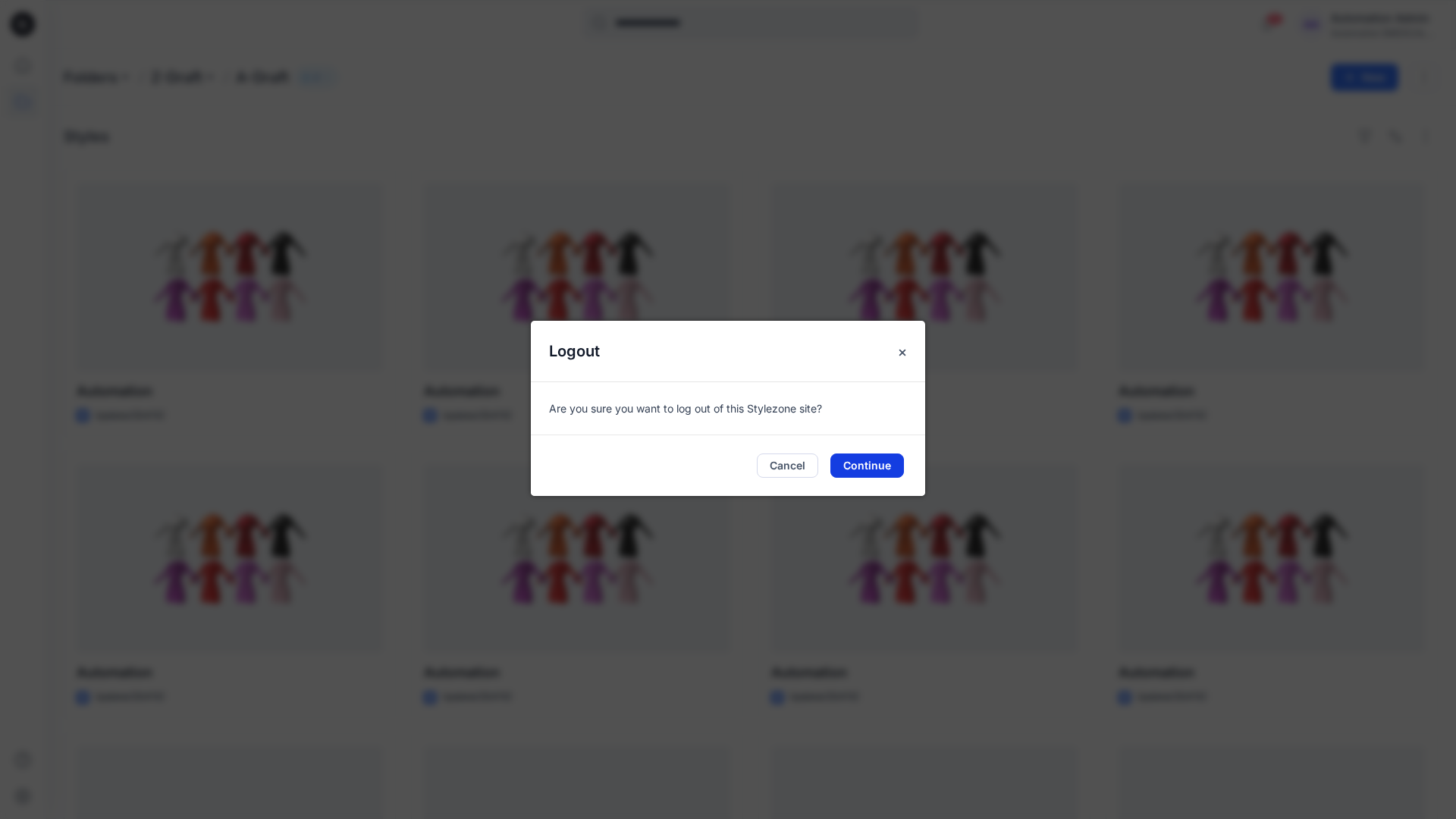
click at [856, 460] on button "Continue" at bounding box center [867, 466] width 73 height 24
